Goal: Feedback & Contribution: Leave review/rating

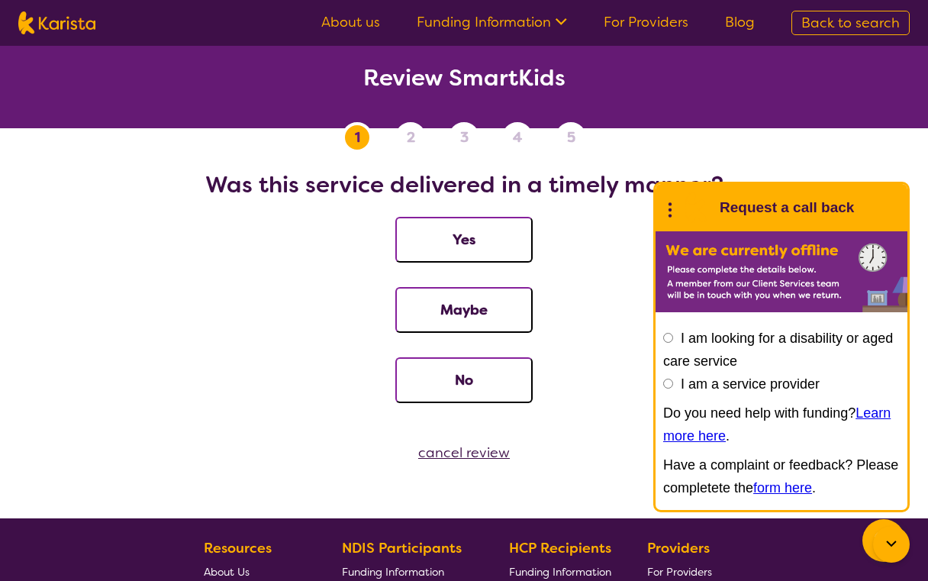
click at [600, 257] on li "Yes" at bounding box center [463, 252] width 891 height 70
click at [670, 208] on icon at bounding box center [670, 208] width 20 height 24
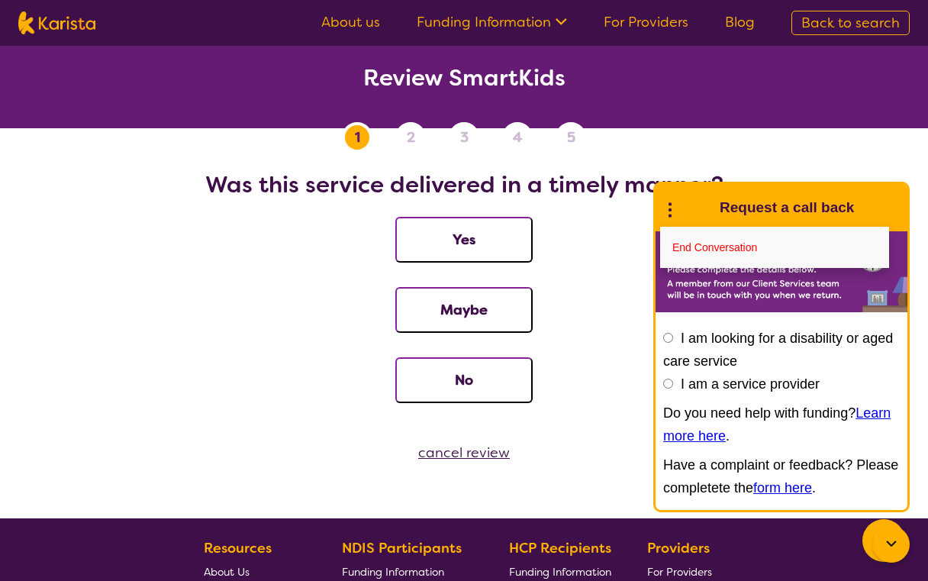
click at [638, 220] on li "Yes" at bounding box center [463, 252] width 891 height 70
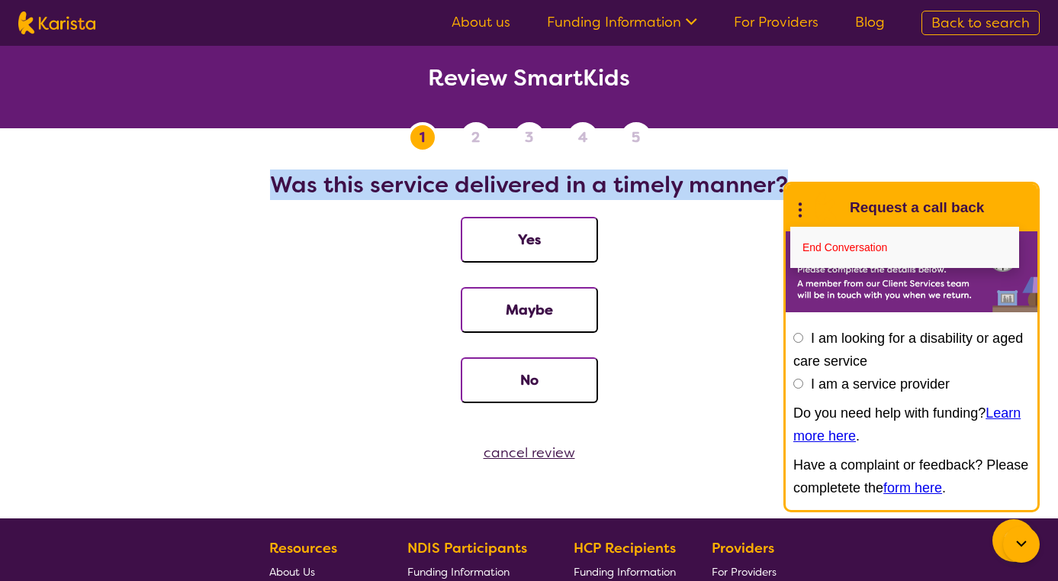
drag, startPoint x: 275, startPoint y: 185, endPoint x: 783, endPoint y: 192, distance: 507.4
click at [783, 192] on h2 "Was this service delivered in a timely manner?" at bounding box center [529, 184] width 1022 height 27
copy h2 "Was this service delivered in a timely manner?"
click at [532, 248] on button "Yes" at bounding box center [529, 240] width 137 height 46
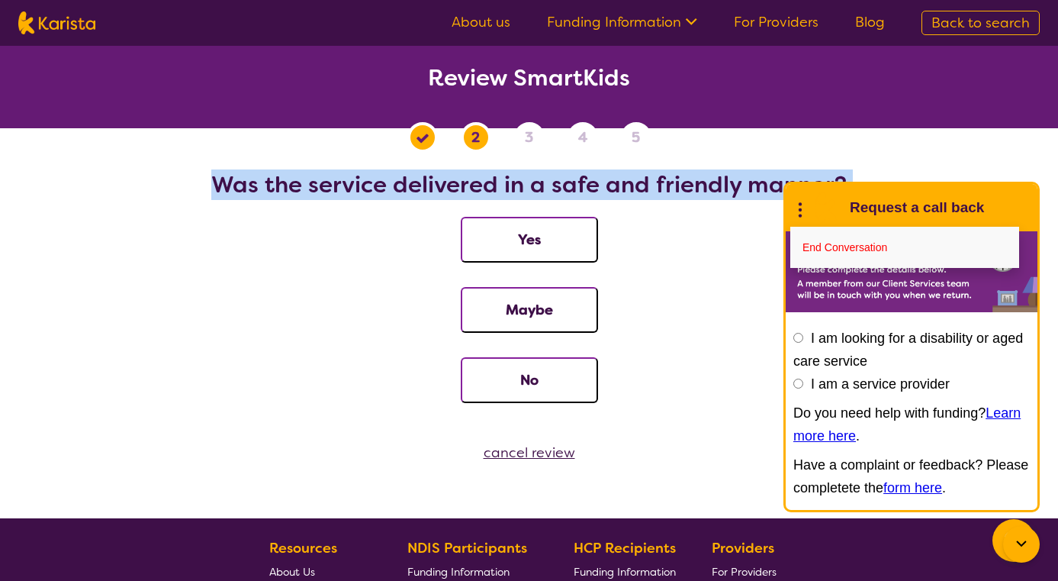
drag, startPoint x: 219, startPoint y: 182, endPoint x: 478, endPoint y: 242, distance: 266.3
click at [478, 242] on fieldset "Was the service delivered in a safe and friendly manner? Yes Maybe No" at bounding box center [529, 299] width 1022 height 256
copy h2 "Was the service delivered in a safe and friendly manner?"
click at [525, 249] on button "Yes" at bounding box center [529, 240] width 137 height 46
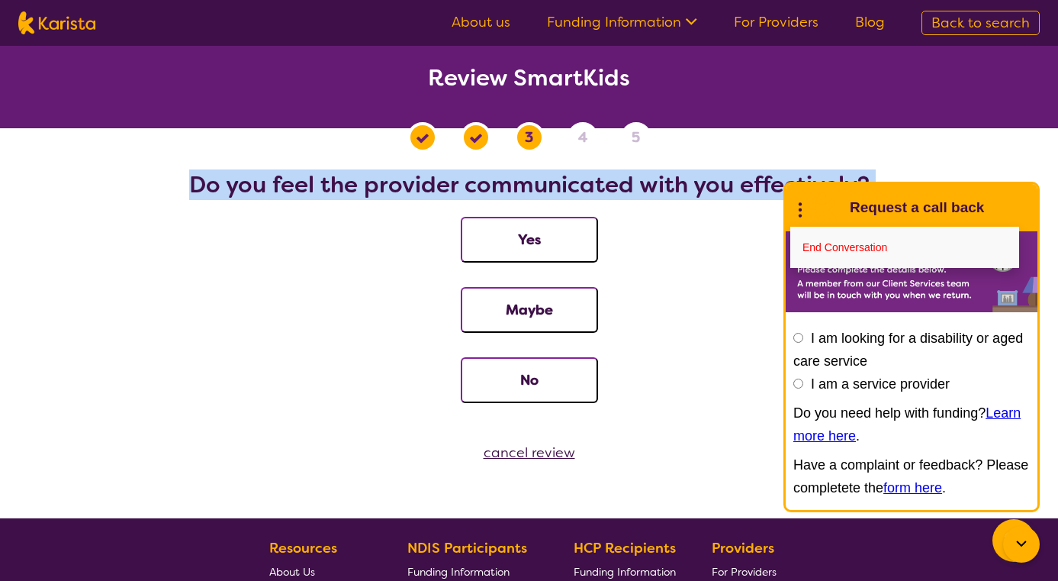
drag, startPoint x: 192, startPoint y: 182, endPoint x: 695, endPoint y: 203, distance: 503.2
click at [695, 203] on fieldset "Do you feel the provider communicated with you effectively? Yes Maybe No" at bounding box center [529, 299] width 1022 height 256
copy h2 "Do you feel the provider communicated with you effectively?"
click at [520, 234] on button "Yes" at bounding box center [529, 240] width 137 height 46
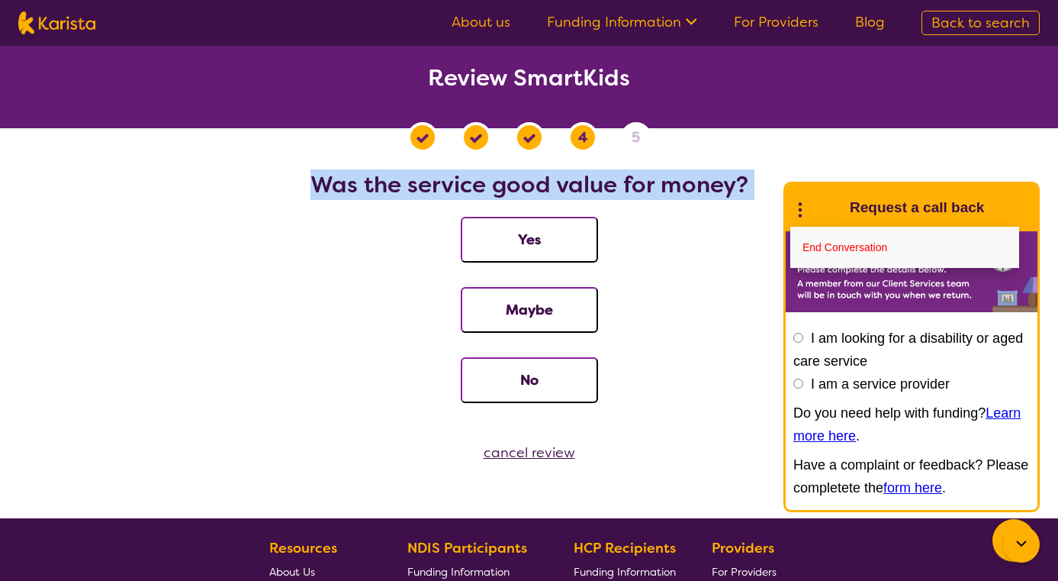
drag, startPoint x: 314, startPoint y: 187, endPoint x: 558, endPoint y: 207, distance: 244.2
click at [558, 207] on fieldset "Was the service good value for money? Yes Maybe No" at bounding box center [529, 299] width 1022 height 256
copy h2 "Was the service good value for money?"
click at [532, 248] on button "Yes" at bounding box center [529, 240] width 137 height 46
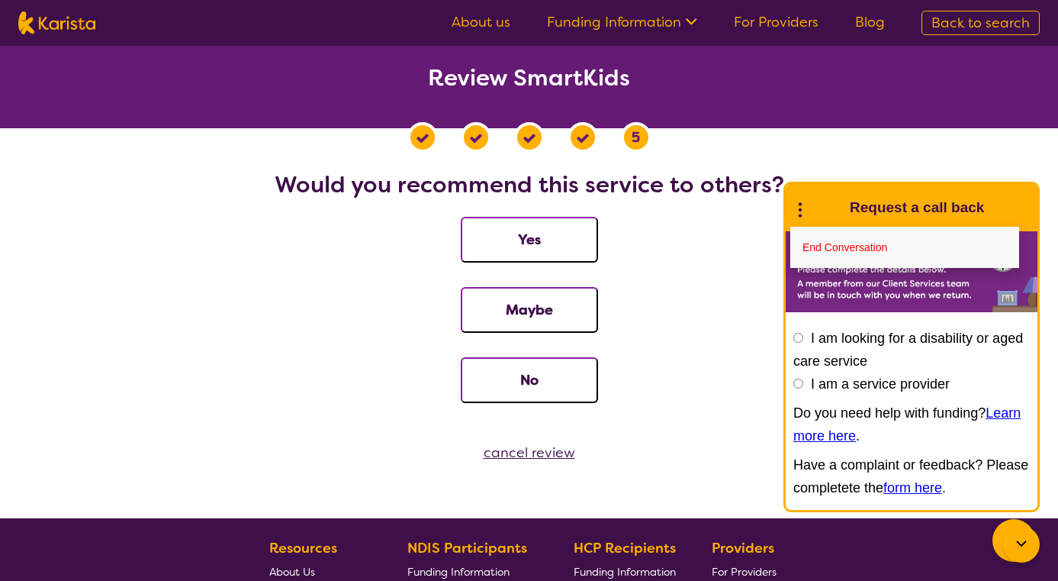
click at [526, 237] on button "Yes" at bounding box center [529, 240] width 137 height 46
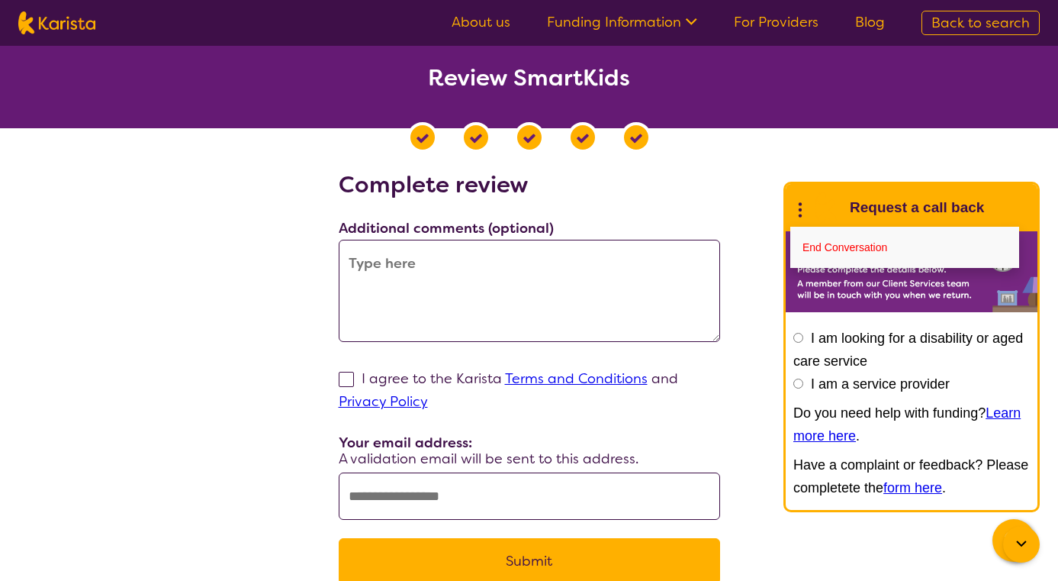
click at [446, 270] on textarea at bounding box center [529, 291] width 381 height 102
click at [345, 378] on span at bounding box center [346, 379] width 15 height 15
click at [428, 396] on input "I agree to the Karista Terms and Conditions and Privacy Policy" at bounding box center [433, 401] width 10 height 10
checkbox input "true"
click at [387, 497] on input "text" at bounding box center [529, 495] width 381 height 47
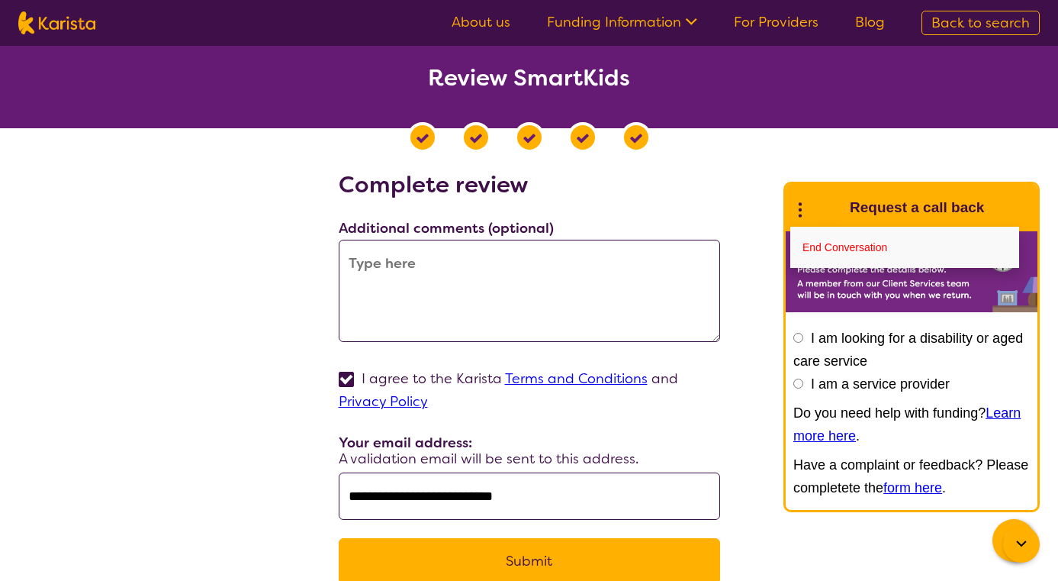
type input "**********"
click at [500, 567] on button "Submit" at bounding box center [529, 561] width 381 height 46
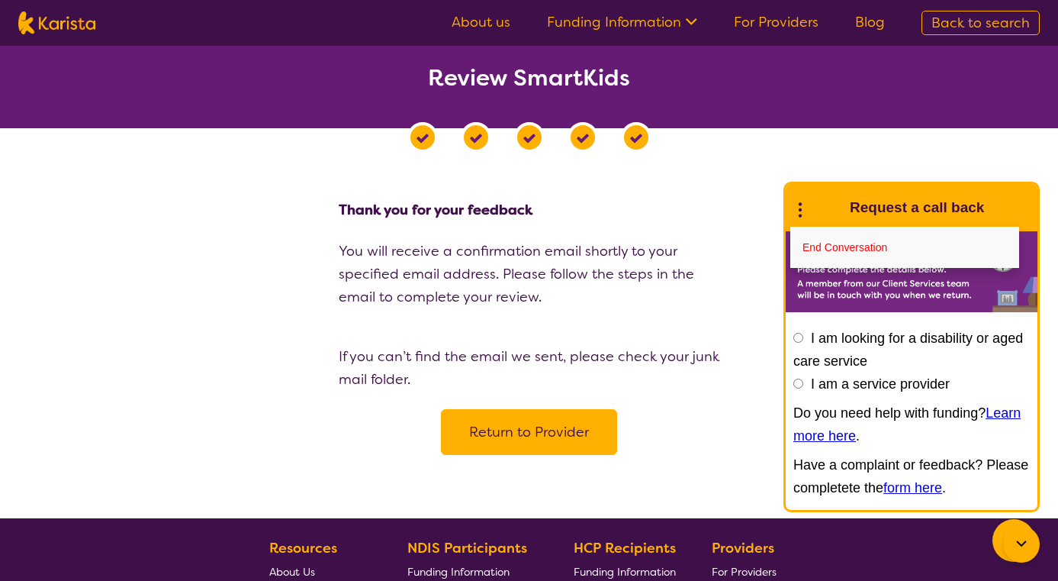
click at [542, 438] on button "Return to Provider" at bounding box center [529, 432] width 176 height 46
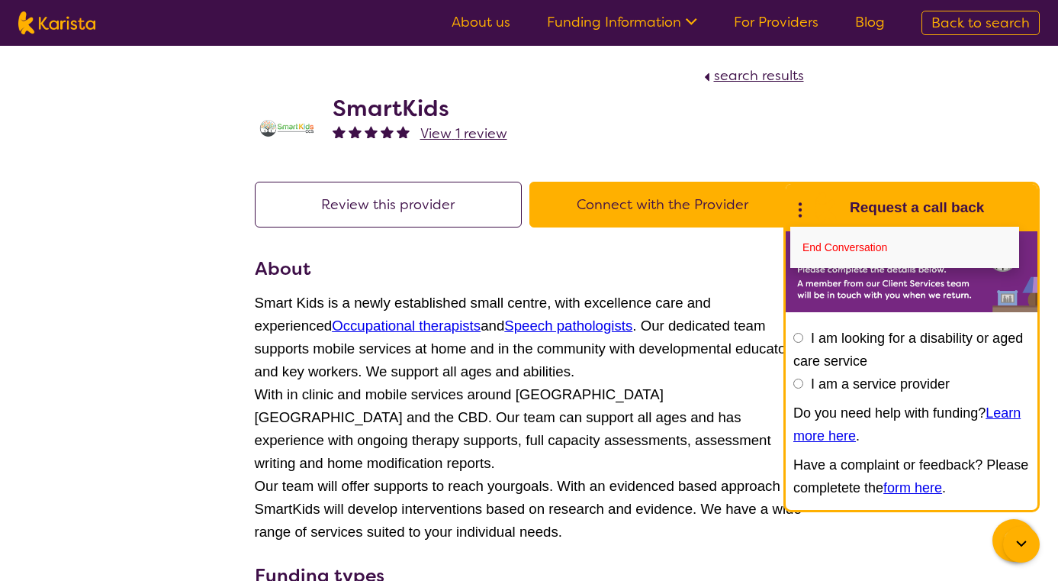
click at [188, 233] on div "search results SmartKids View 1 review Review this provider Connect with the Pr…" at bounding box center [529, 500] width 1058 height 909
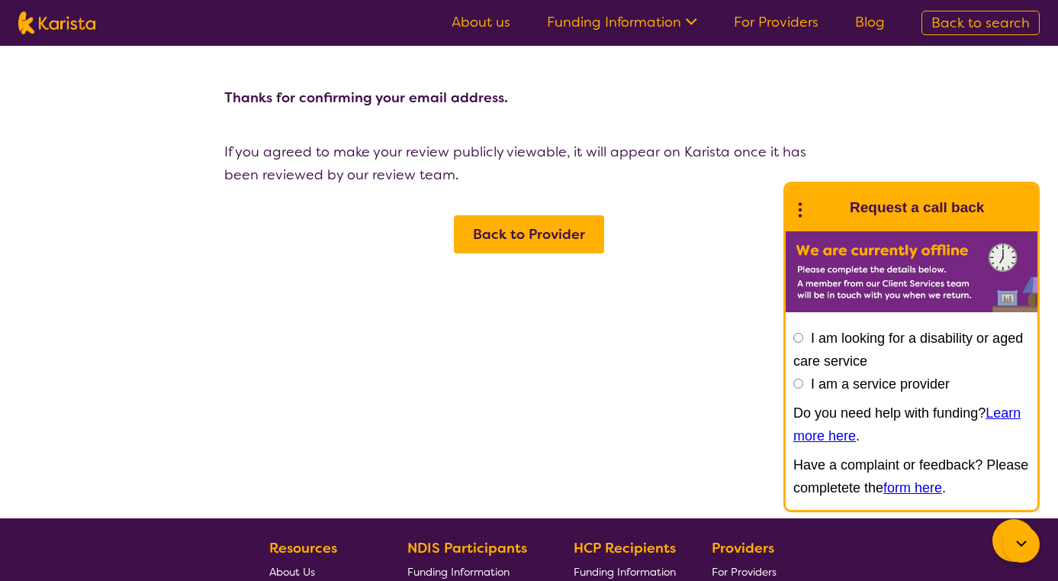
click at [528, 239] on span "Back to Provider" at bounding box center [529, 234] width 112 height 18
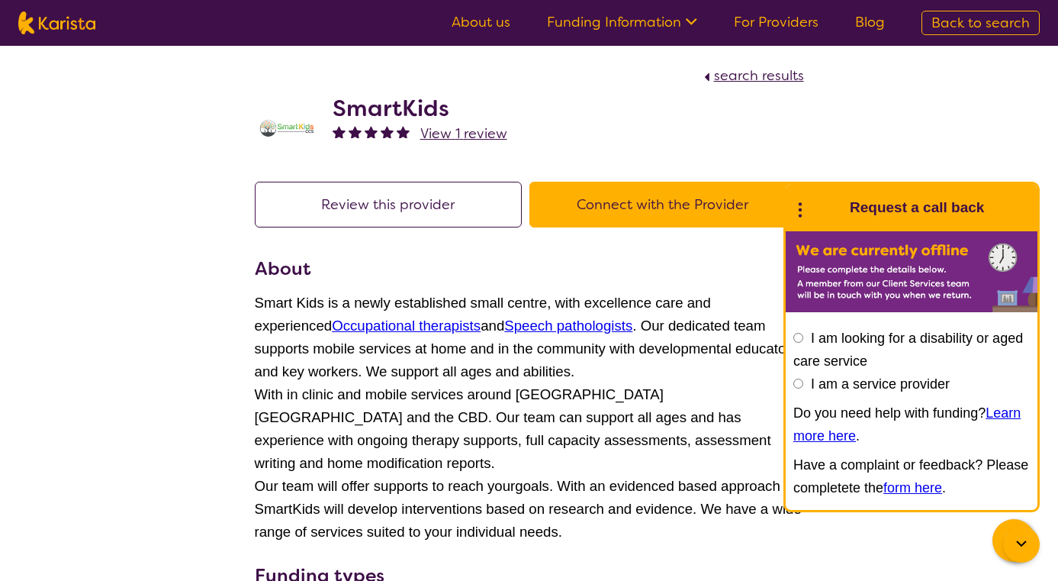
click at [163, 345] on div "search results SmartKids View 1 review Review this provider Connect with the Pr…" at bounding box center [529, 500] width 1058 height 909
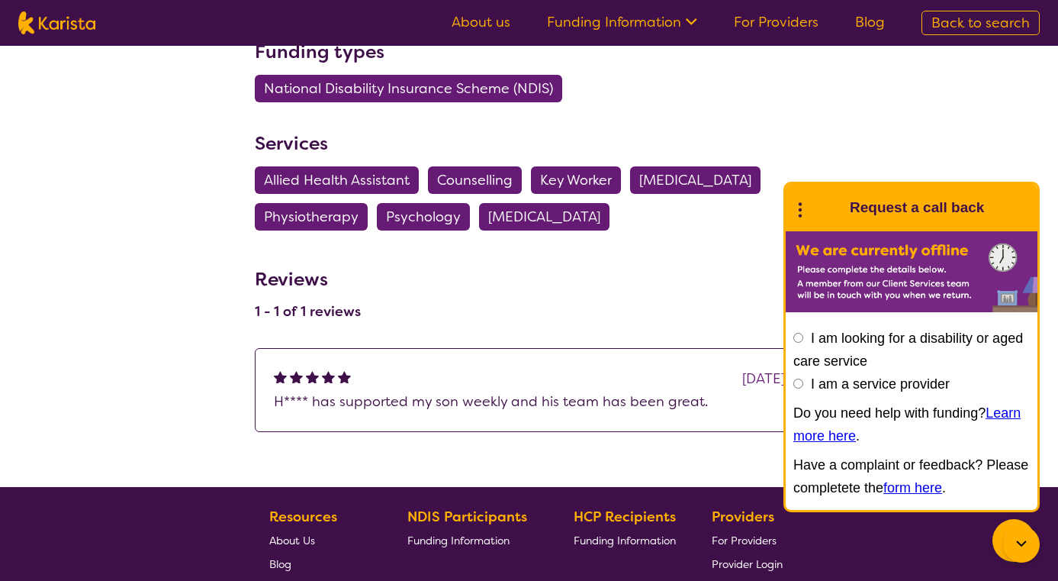
scroll to position [549, 0]
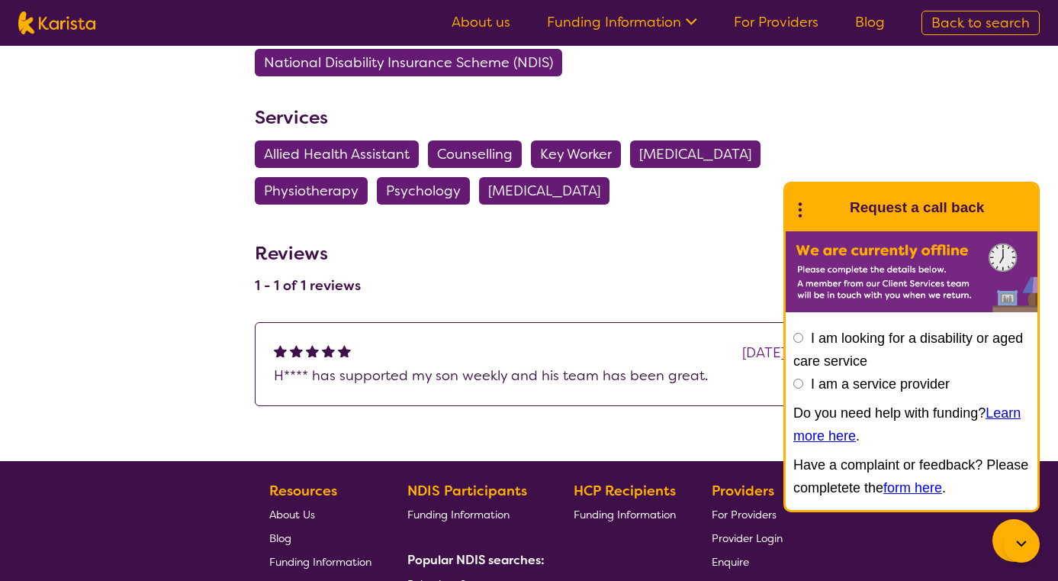
click at [725, 185] on section "Services Allied Health Assistant Counselling Key Worker [MEDICAL_DATA] Physioth…" at bounding box center [529, 159] width 549 height 110
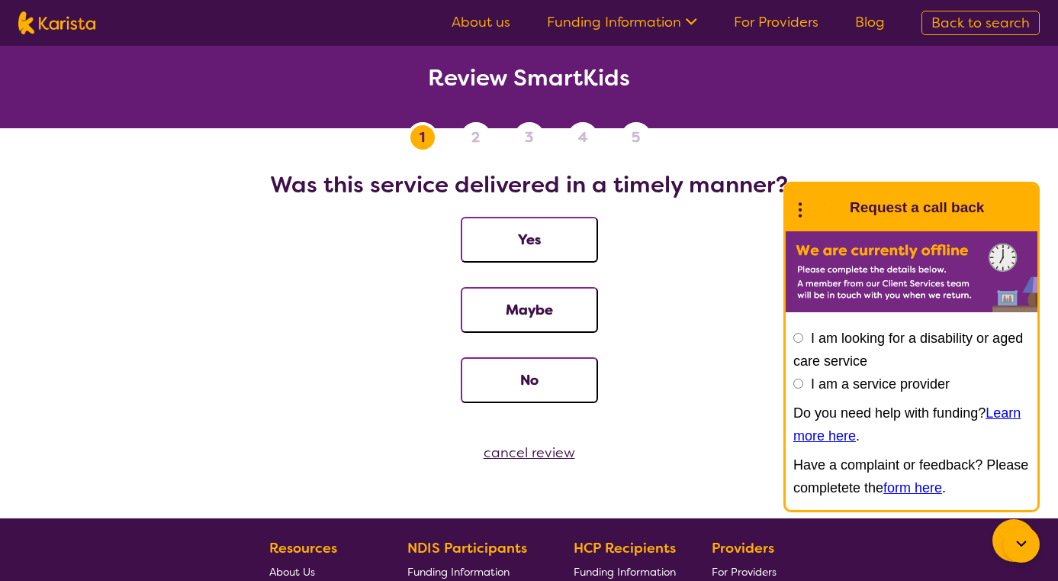
click at [531, 230] on button "Yes" at bounding box center [529, 240] width 137 height 46
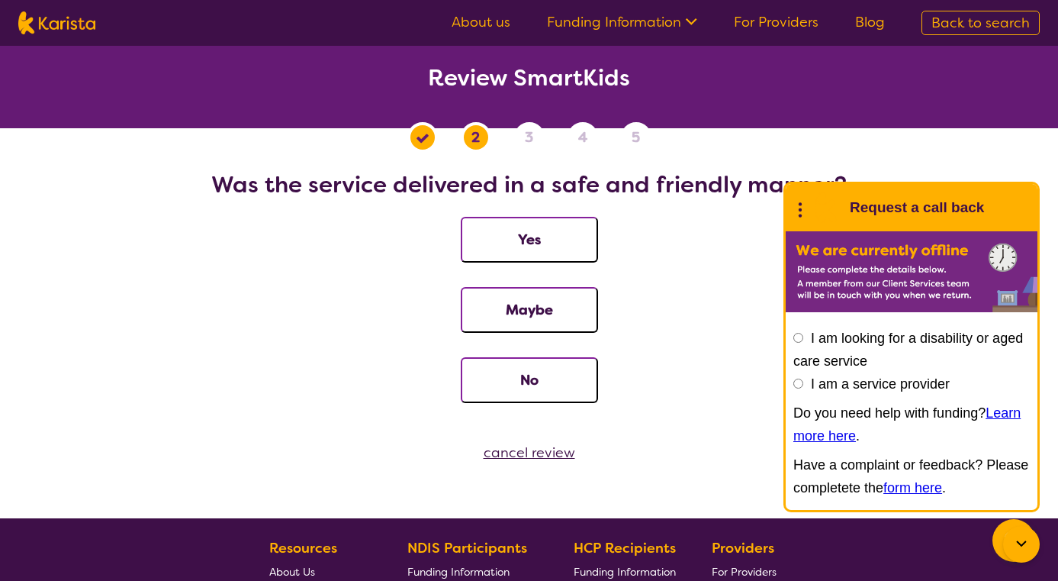
click at [531, 230] on button "Yes" at bounding box center [529, 240] width 137 height 46
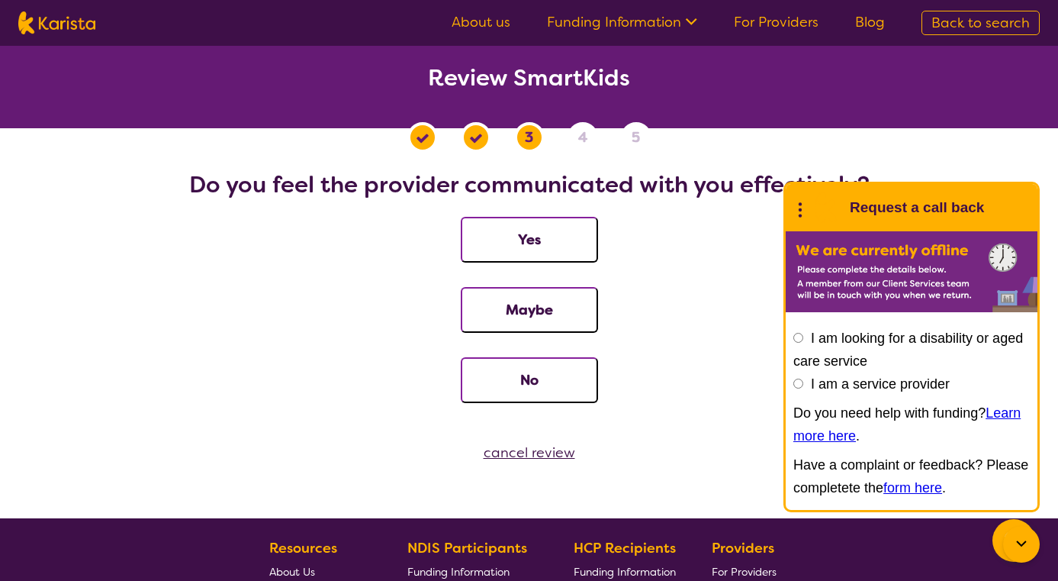
click at [531, 230] on button "Yes" at bounding box center [529, 240] width 137 height 46
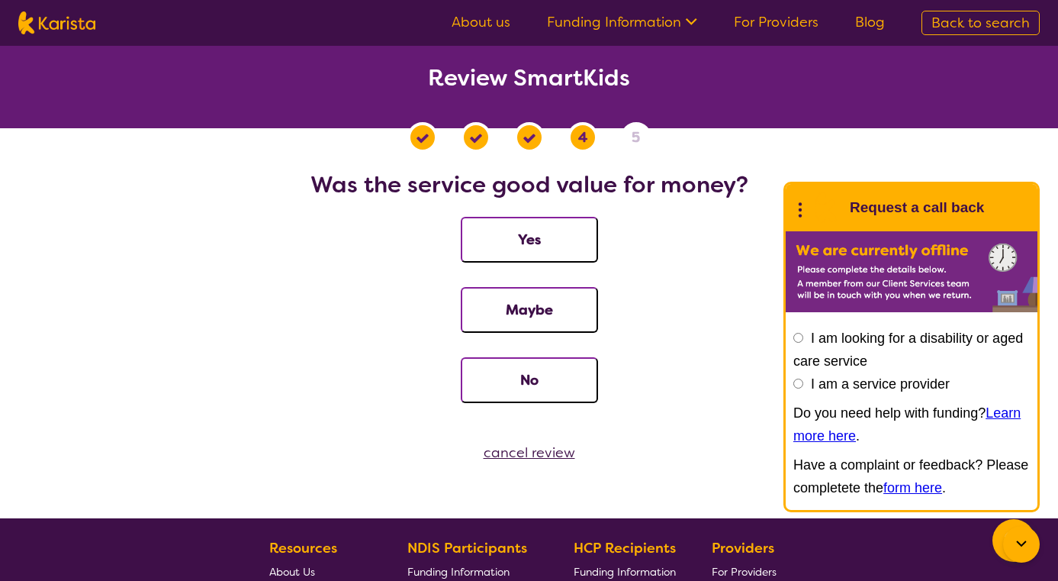
click at [531, 230] on button "Yes" at bounding box center [529, 240] width 137 height 46
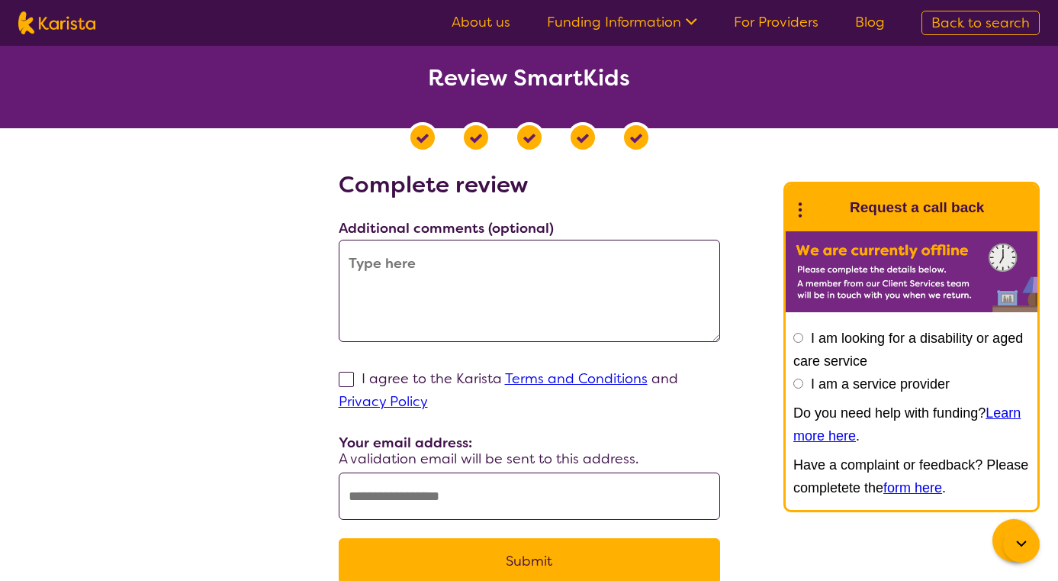
click at [424, 254] on textarea at bounding box center [529, 291] width 381 height 102
paste textarea "I really enjoyed my session with Harj. He was super calm, explained everything …"
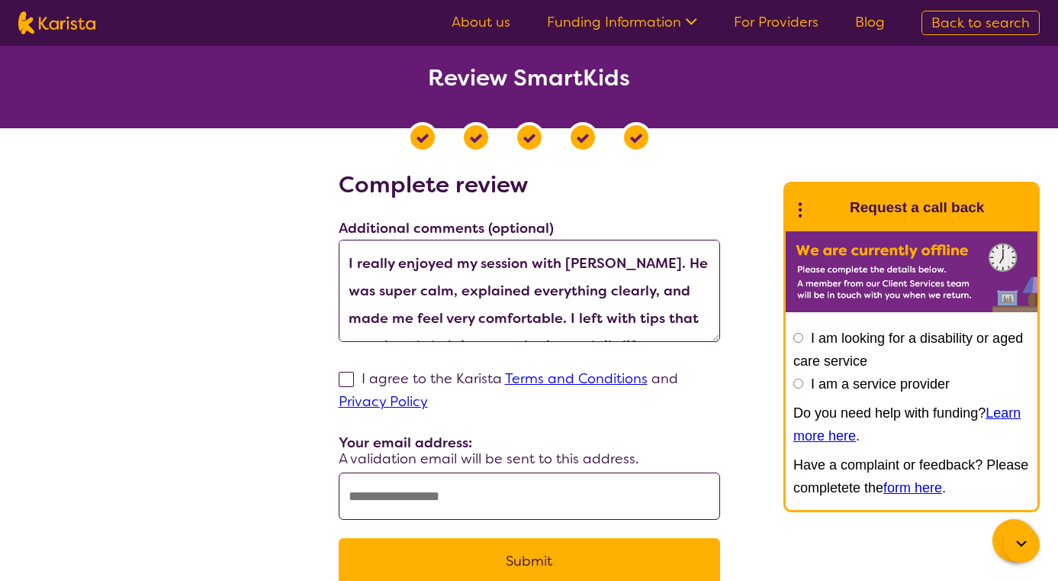
scroll to position [14, 0]
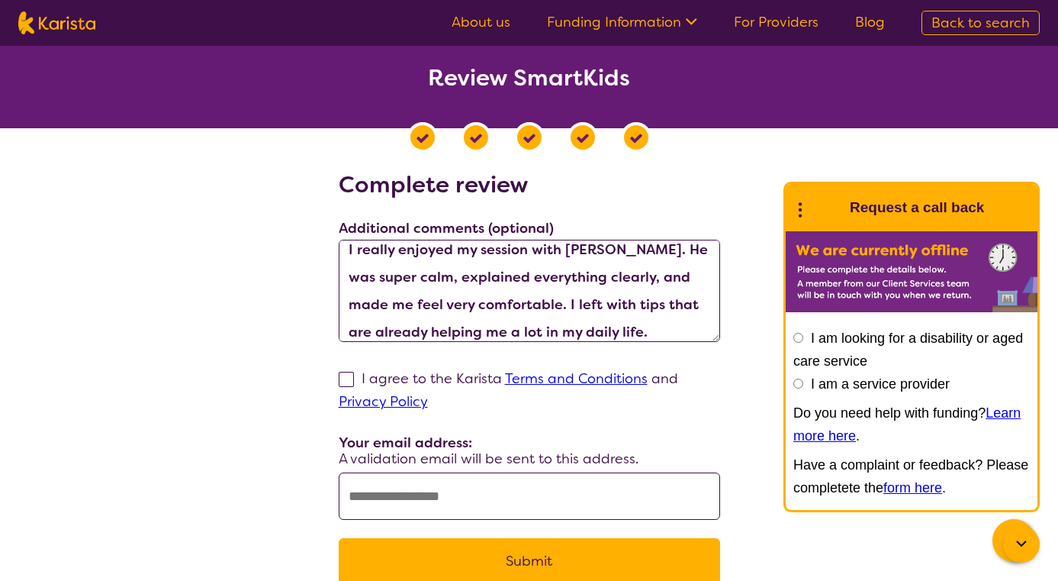
drag, startPoint x: 565, startPoint y: 336, endPoint x: 345, endPoint y: 246, distance: 237.9
click at [345, 246] on textarea "I really enjoyed my session with Harj. He was super calm, explained everything …" at bounding box center [529, 291] width 381 height 102
click at [350, 278] on textarea "I really enjoyed my session with Harj. He was super calm, explained everything …" at bounding box center [529, 291] width 381 height 102
type textarea "I really enjoyed my session with Harj. He was super calm, explained everything …"
click at [344, 380] on span at bounding box center [346, 379] width 15 height 15
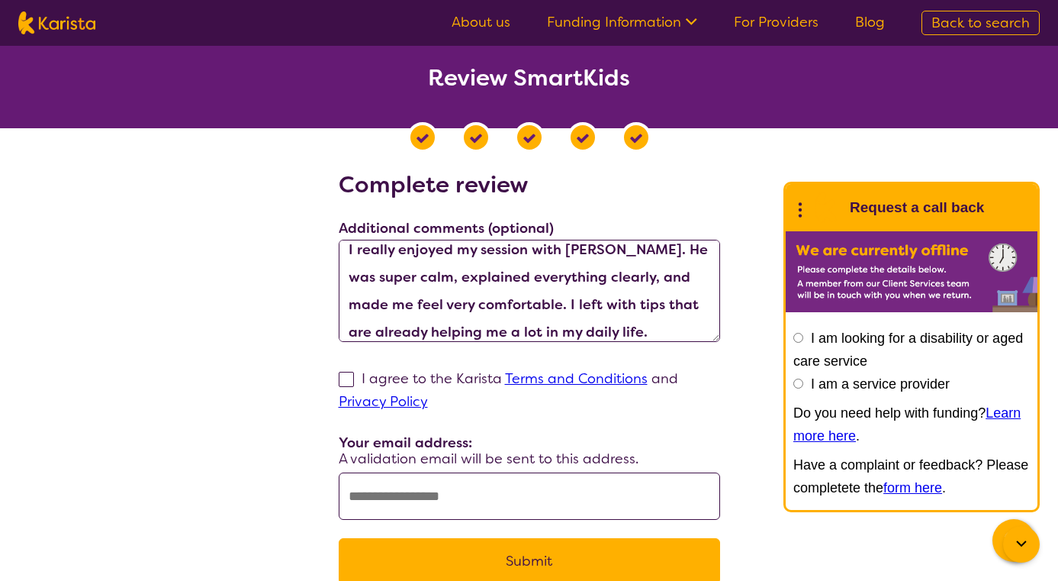
click at [428, 396] on input "I agree to the Karista Terms and Conditions and Privacy Policy" at bounding box center [433, 401] width 10 height 10
checkbox input "true"
click at [365, 498] on input "text" at bounding box center [529, 495] width 381 height 47
type input "**********"
click at [462, 552] on button "Submit" at bounding box center [529, 561] width 381 height 46
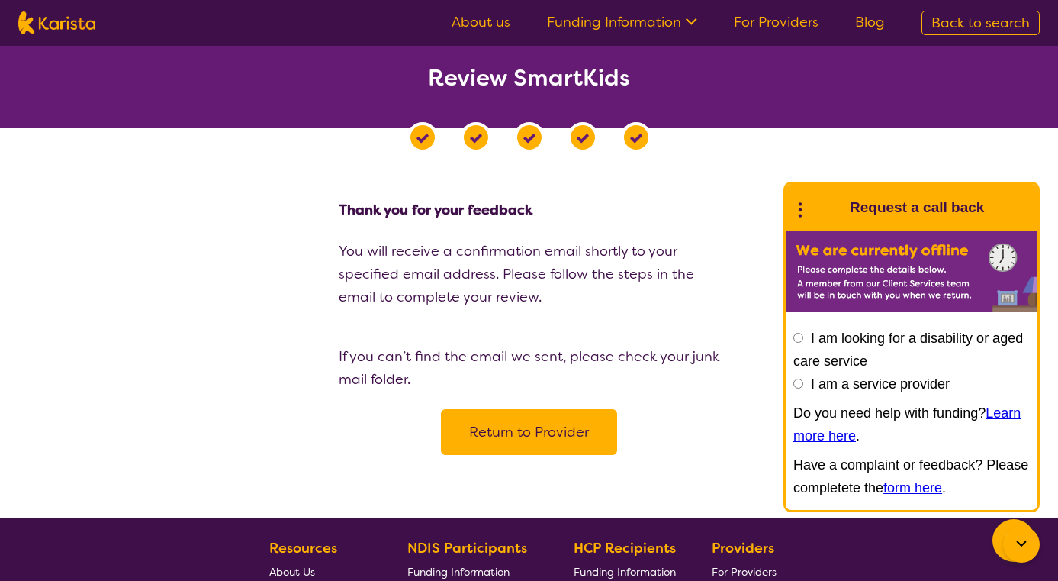
click at [529, 437] on button "Return to Provider" at bounding box center [529, 432] width 176 height 46
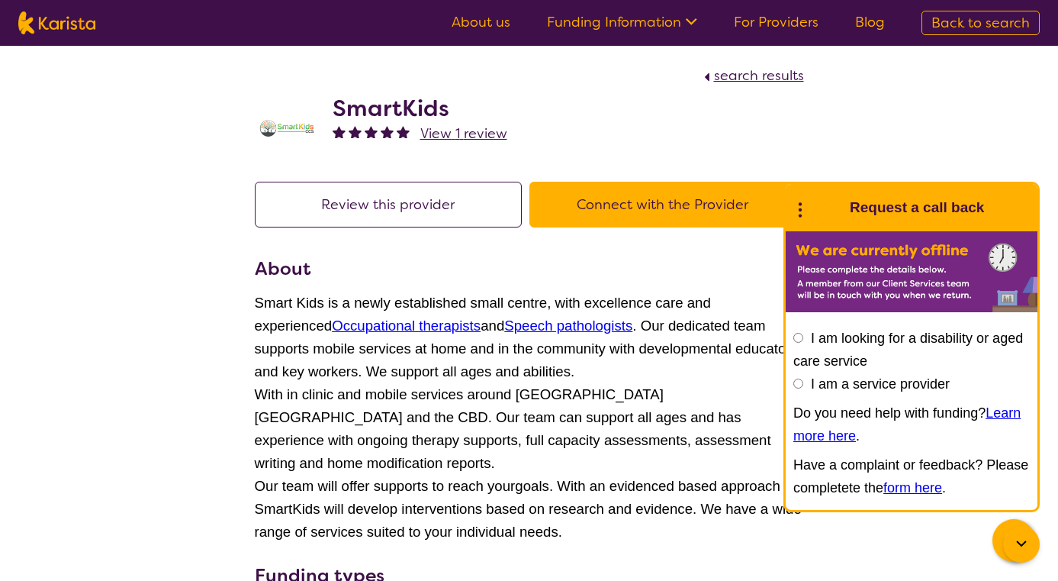
click at [165, 339] on div "search results SmartKids View 1 review Review this provider Connect with the Pr…" at bounding box center [529, 500] width 1058 height 909
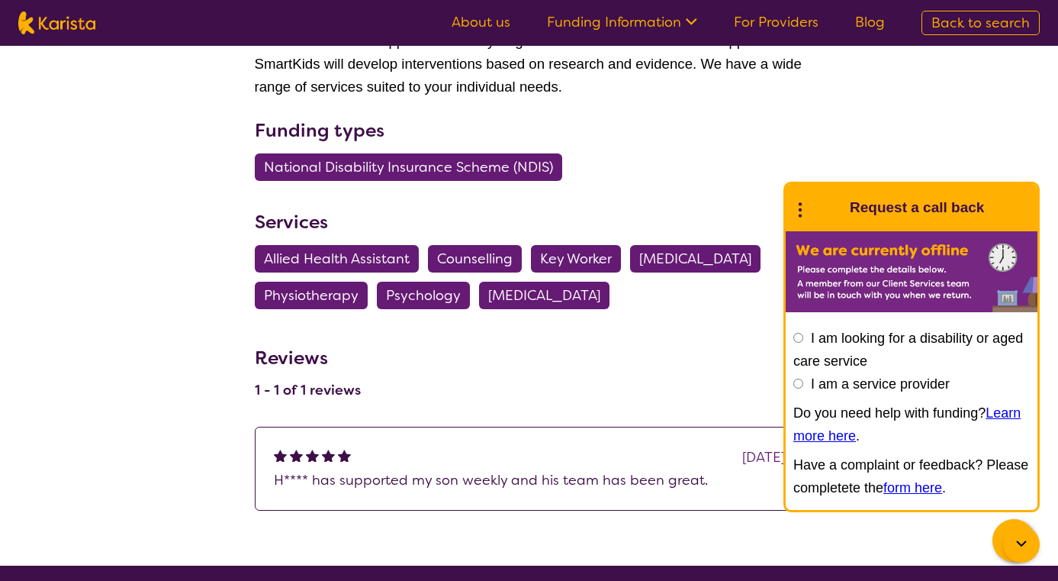
scroll to position [520, 0]
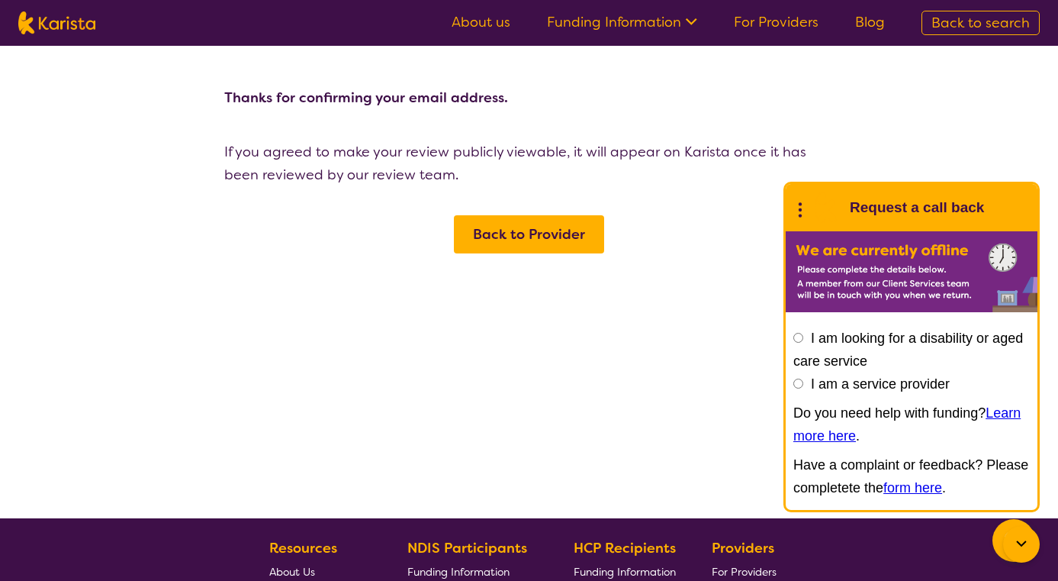
click at [516, 241] on span "Back to Provider" at bounding box center [529, 234] width 112 height 18
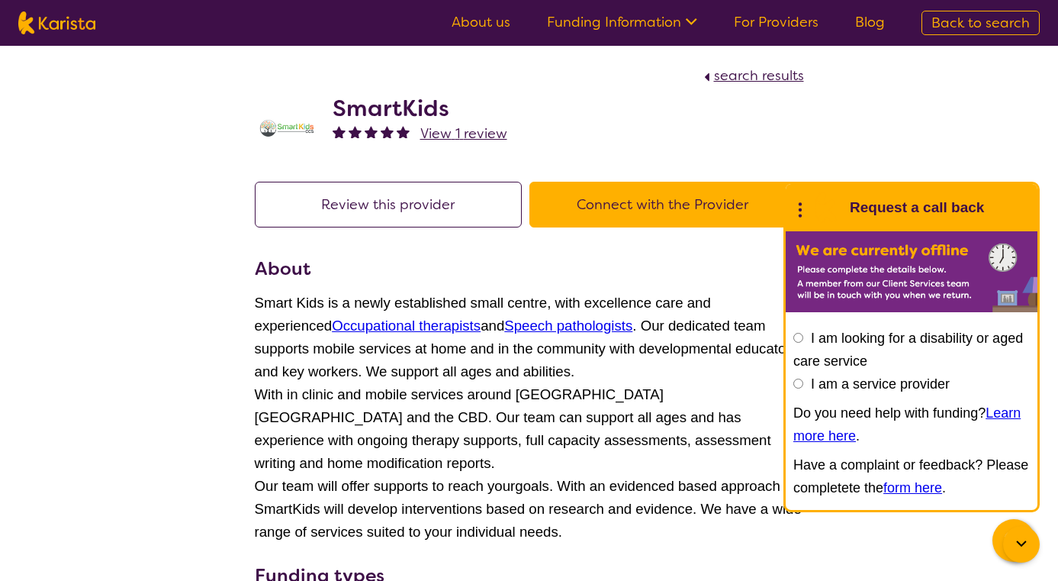
click at [433, 199] on button "Review this provider" at bounding box center [388, 205] width 267 height 46
click at [182, 213] on div "search results SmartKids View 1 review Review this provider Connect with the Pr…" at bounding box center [529, 500] width 1058 height 909
